Goal: Information Seeking & Learning: Learn about a topic

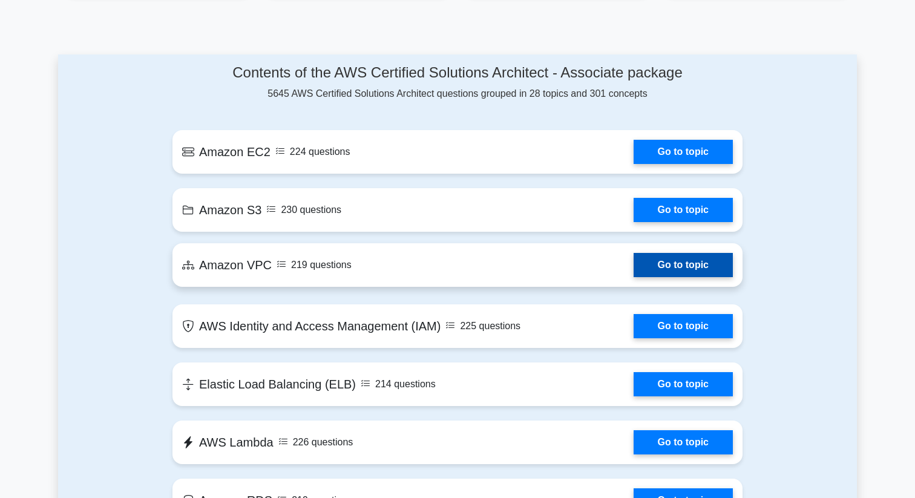
scroll to position [554, 0]
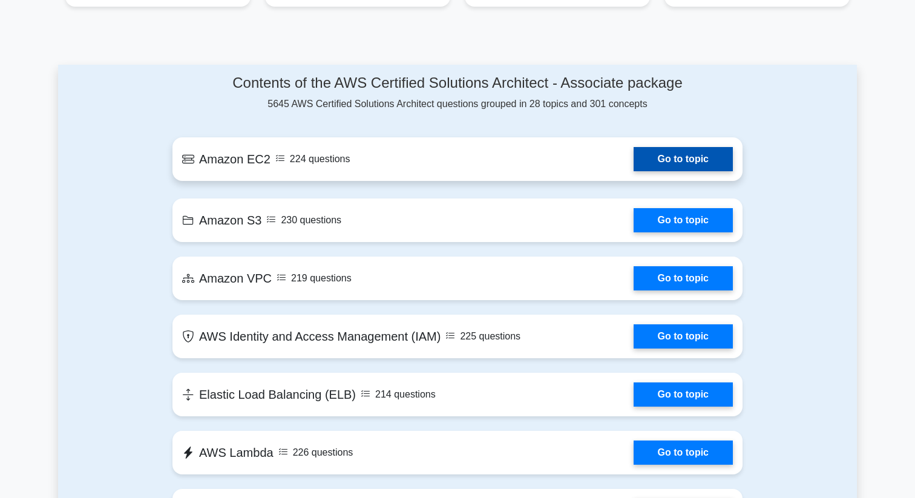
click at [634, 166] on link "Go to topic" at bounding box center [683, 159] width 99 height 24
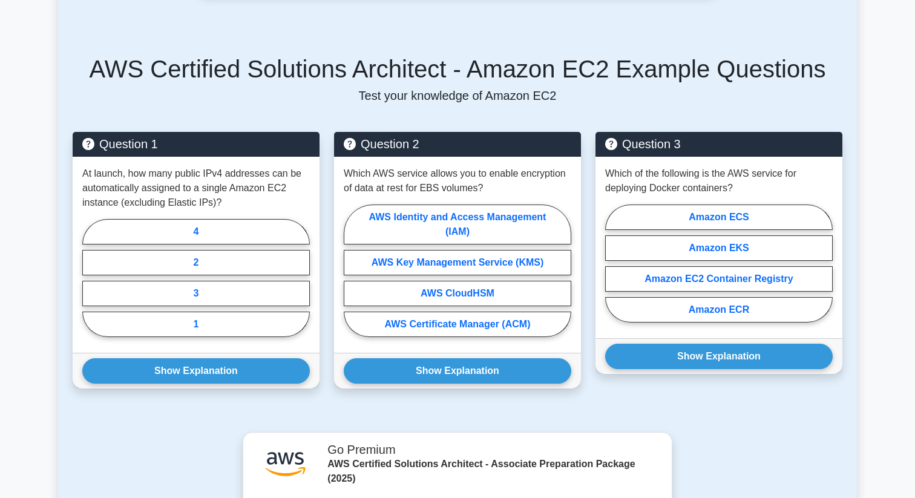
scroll to position [490, 0]
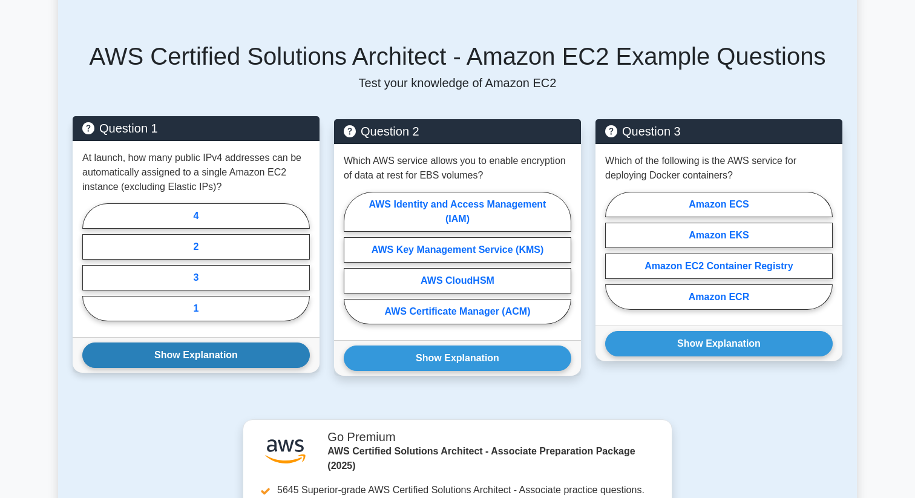
click at [190, 364] on button "Show Explanation" at bounding box center [196, 355] width 228 height 25
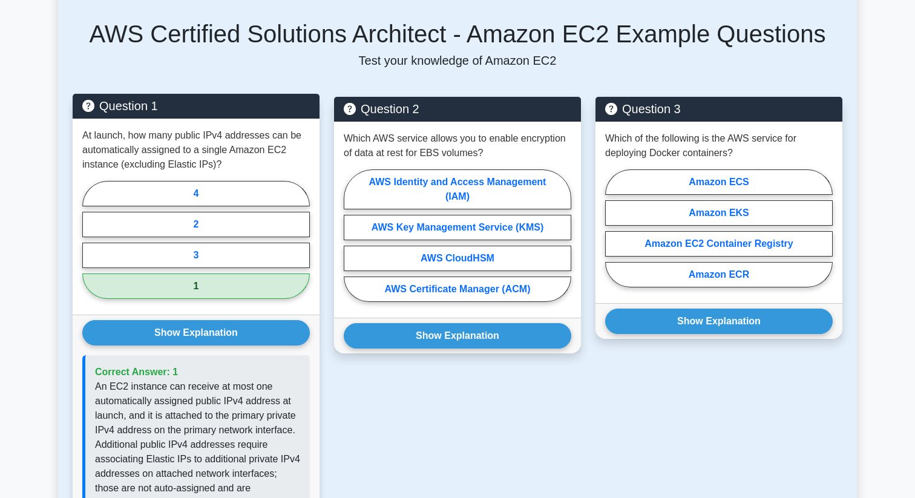
scroll to position [488, 0]
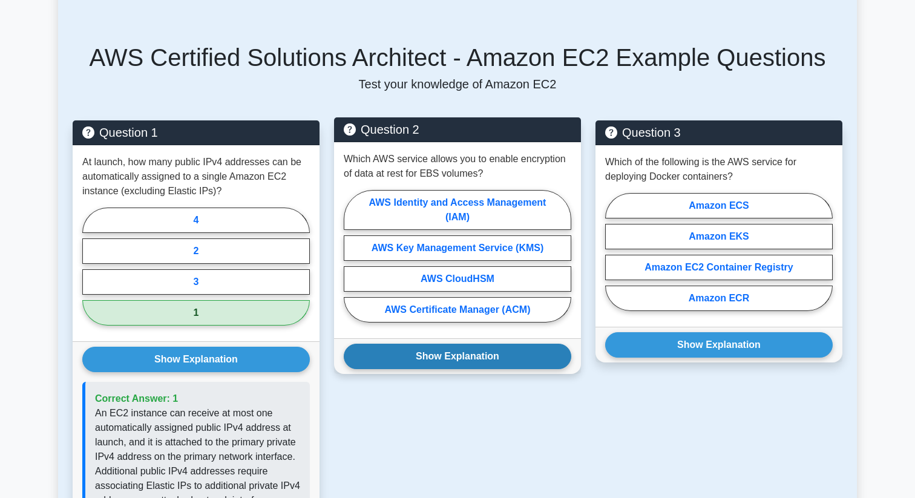
click at [463, 355] on button "Show Explanation" at bounding box center [458, 356] width 228 height 25
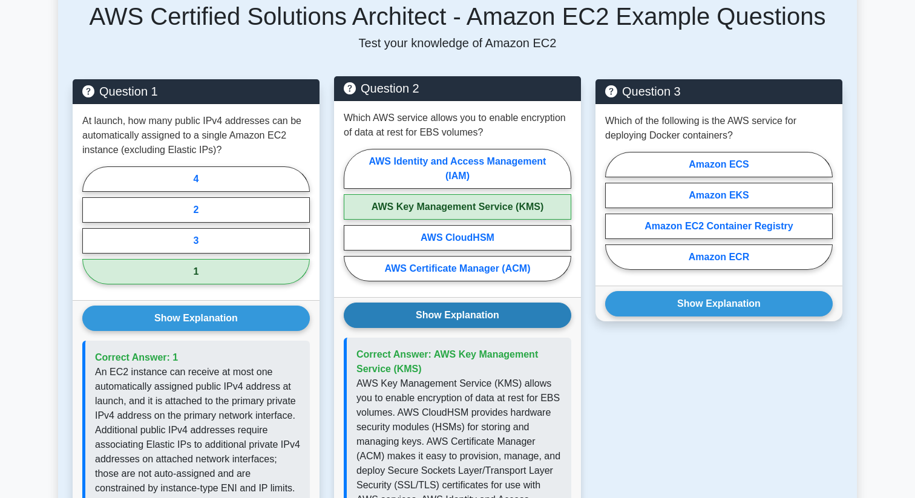
scroll to position [516, 0]
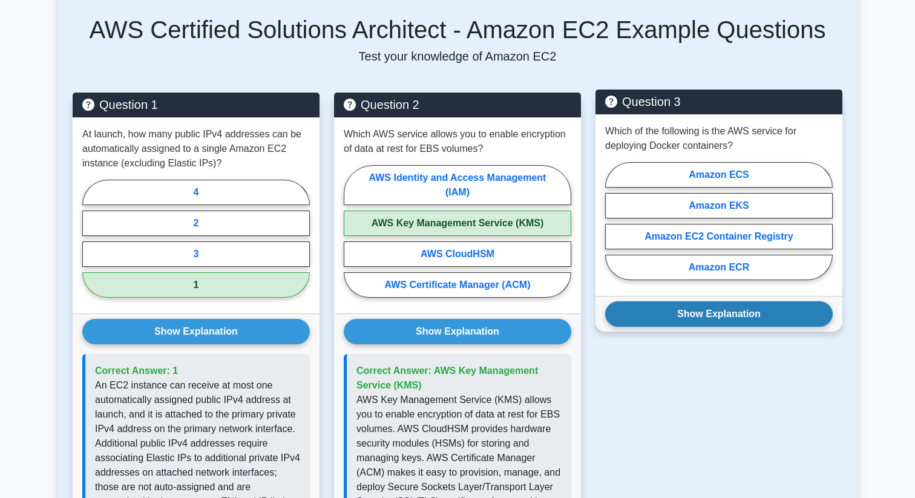
click at [703, 321] on button "Show Explanation" at bounding box center [719, 313] width 228 height 25
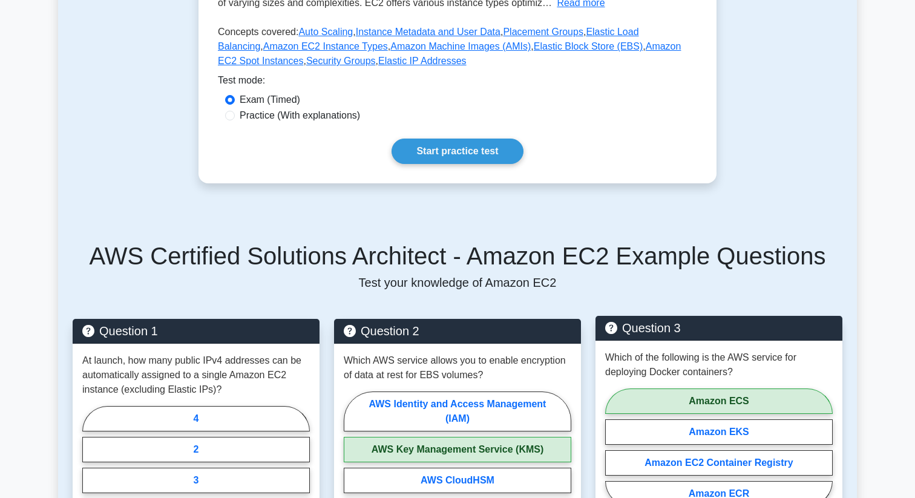
scroll to position [0, 0]
